Goal: Transaction & Acquisition: Obtain resource

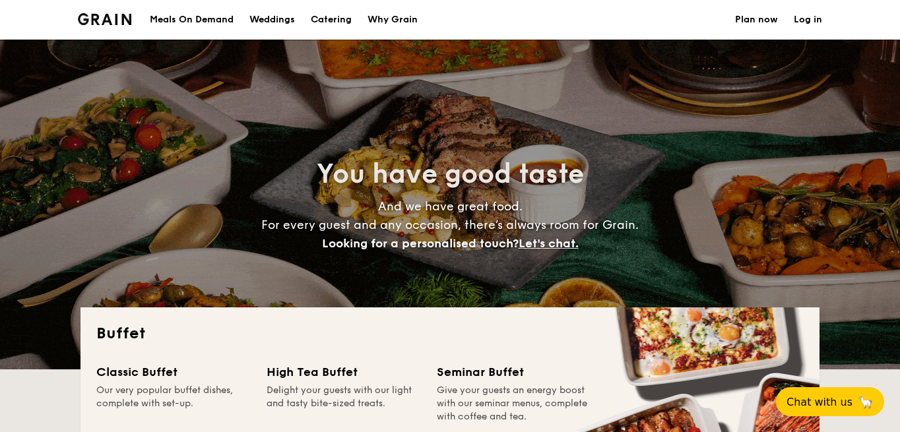
select select
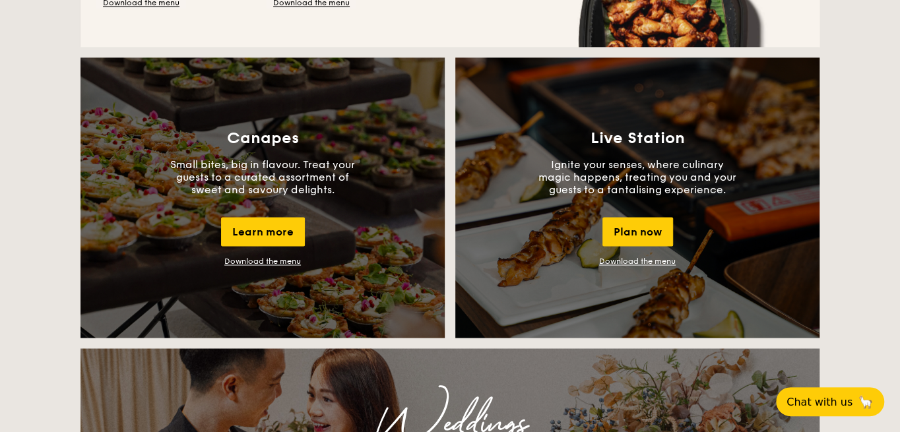
scroll to position [1056, 0]
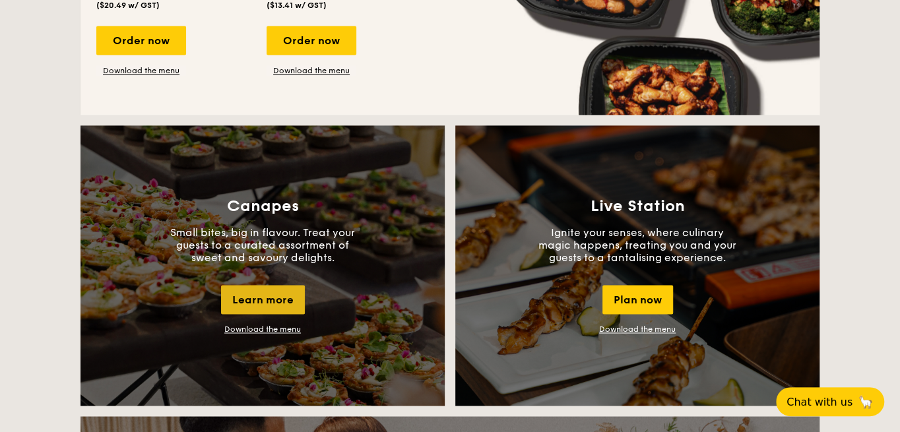
click at [259, 305] on div "Learn more" at bounding box center [263, 299] width 84 height 29
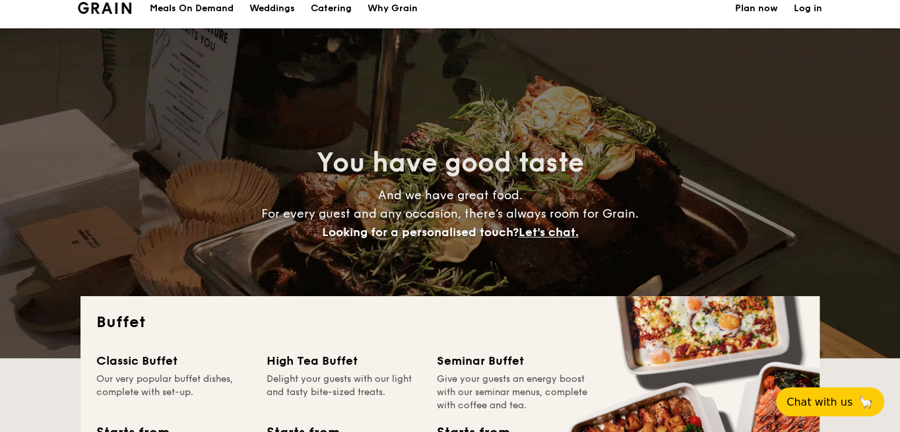
scroll to position [0, 0]
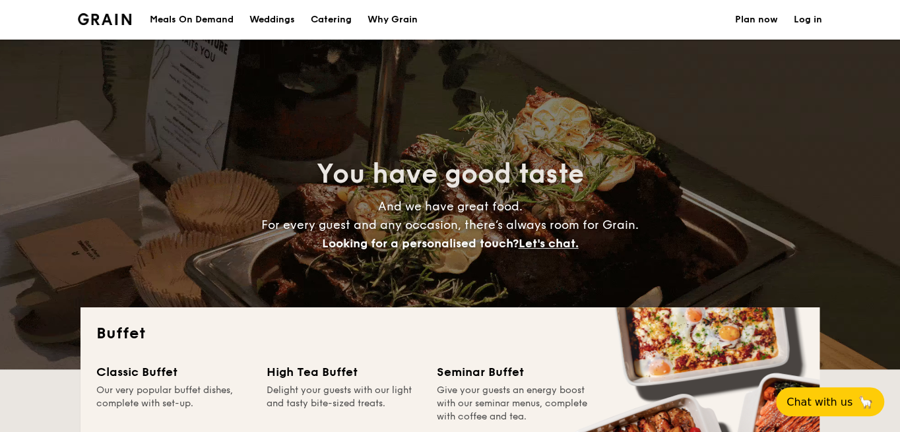
click at [325, 18] on h1 "Catering" at bounding box center [331, 20] width 41 height 40
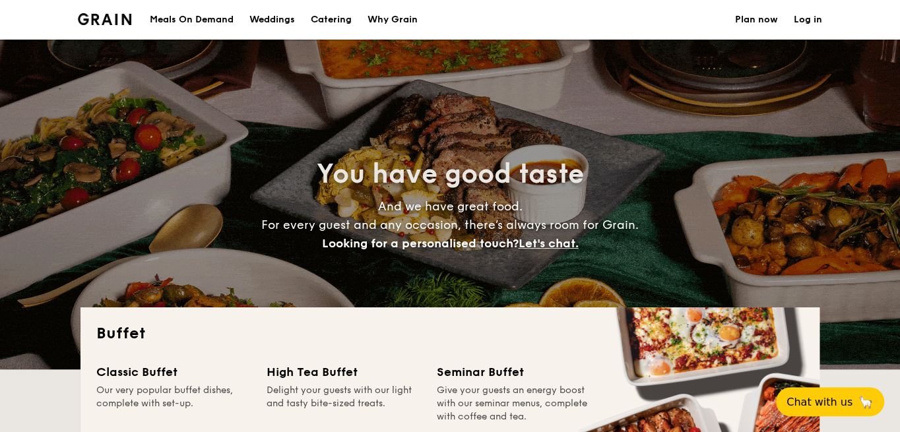
click at [383, 17] on div "Why Grain" at bounding box center [393, 20] width 50 height 40
select select
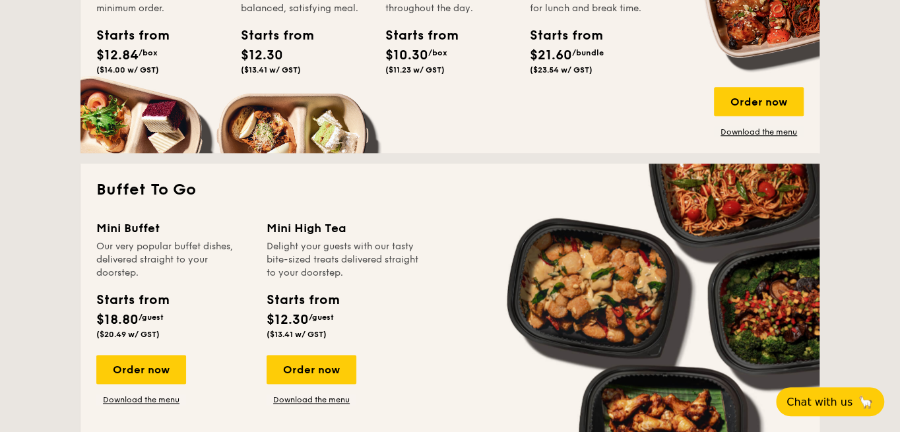
scroll to position [792, 0]
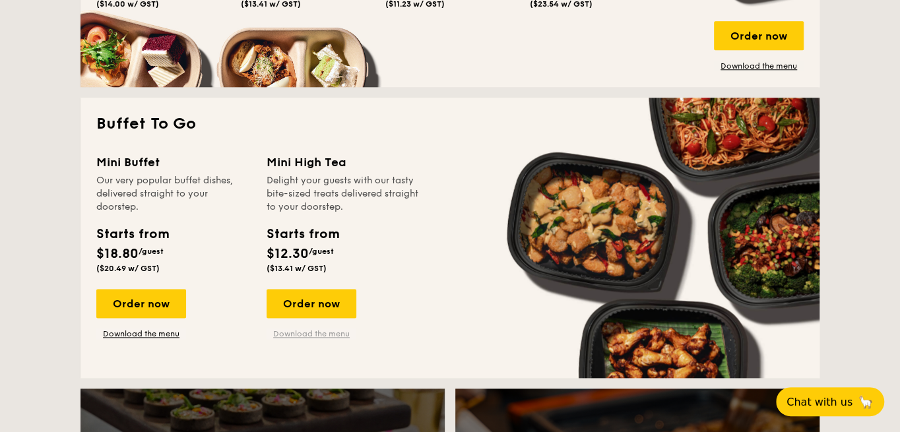
click at [291, 332] on link "Download the menu" at bounding box center [312, 334] width 90 height 11
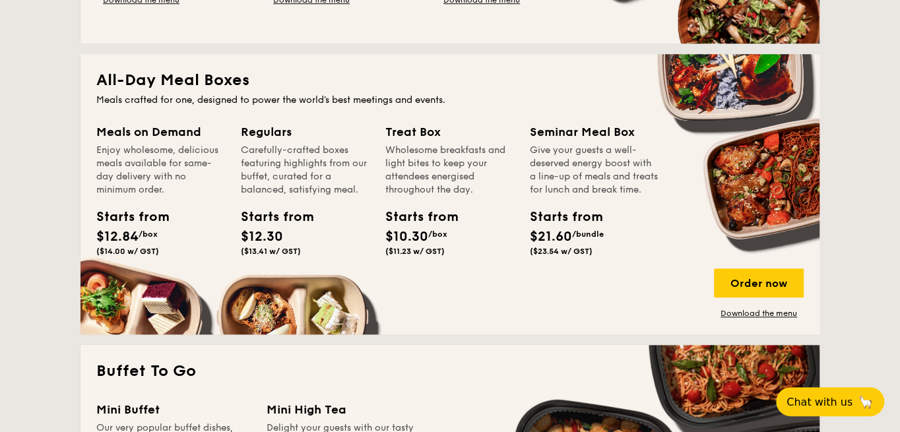
scroll to position [528, 0]
